Goal: Check status

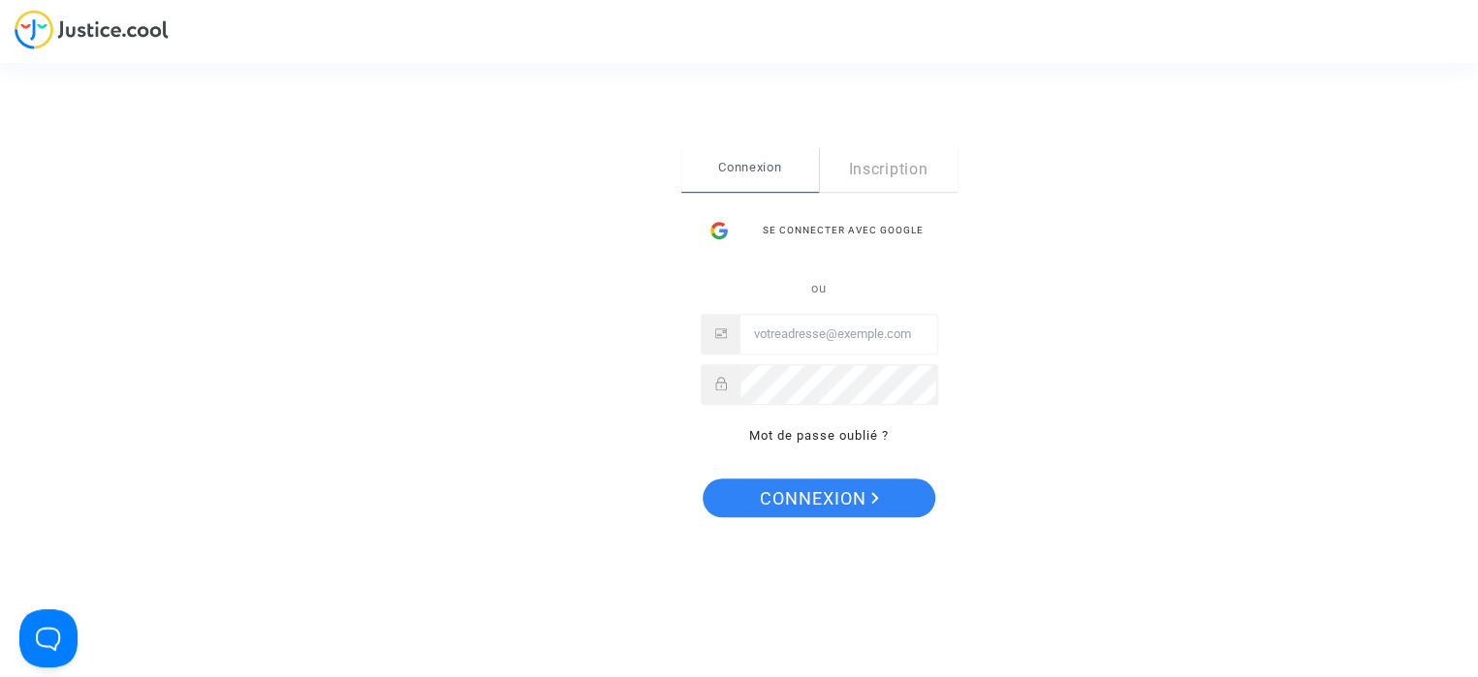
type input "fallet.sebastien@gmail.com"
drag, startPoint x: 816, startPoint y: 496, endPoint x: 810, endPoint y: 468, distance: 28.7
click at [816, 496] on span "Connexion" at bounding box center [819, 499] width 119 height 41
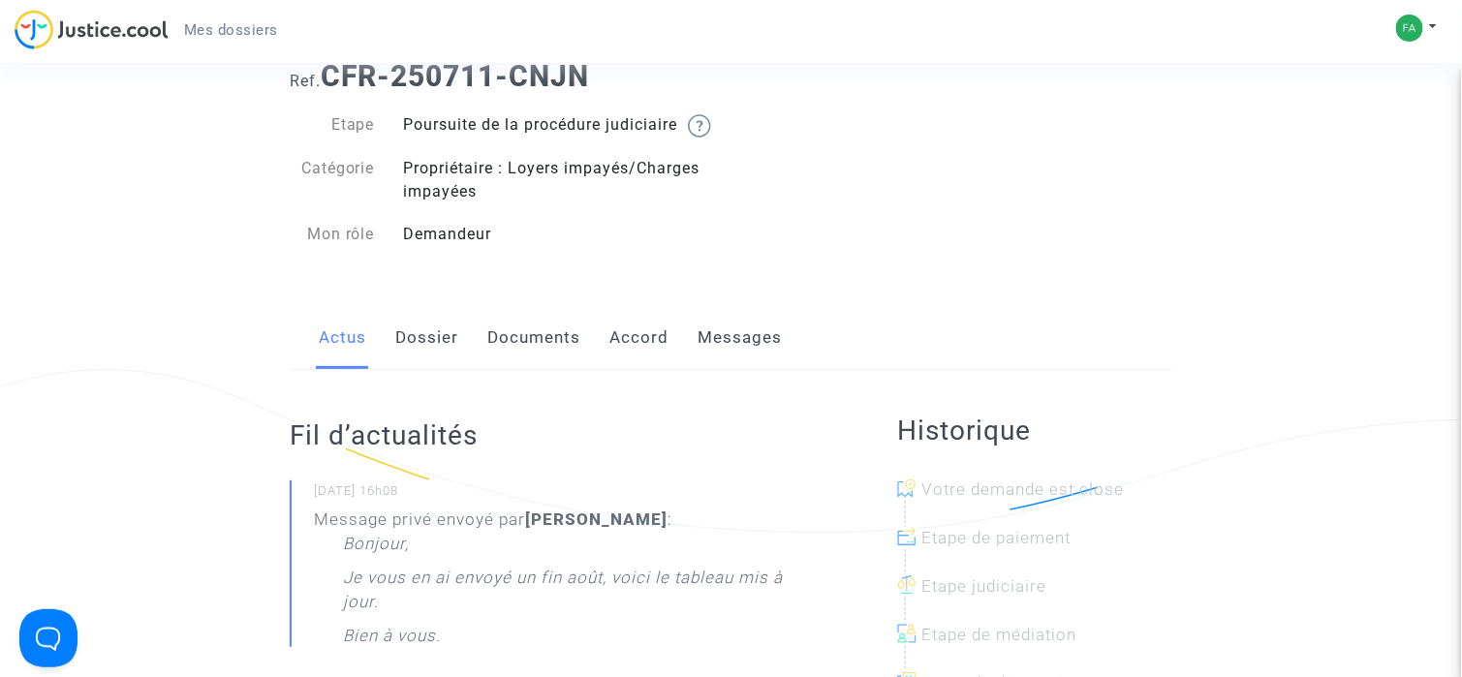
scroll to position [97, 0]
